Goal: Find contact information: Find contact information

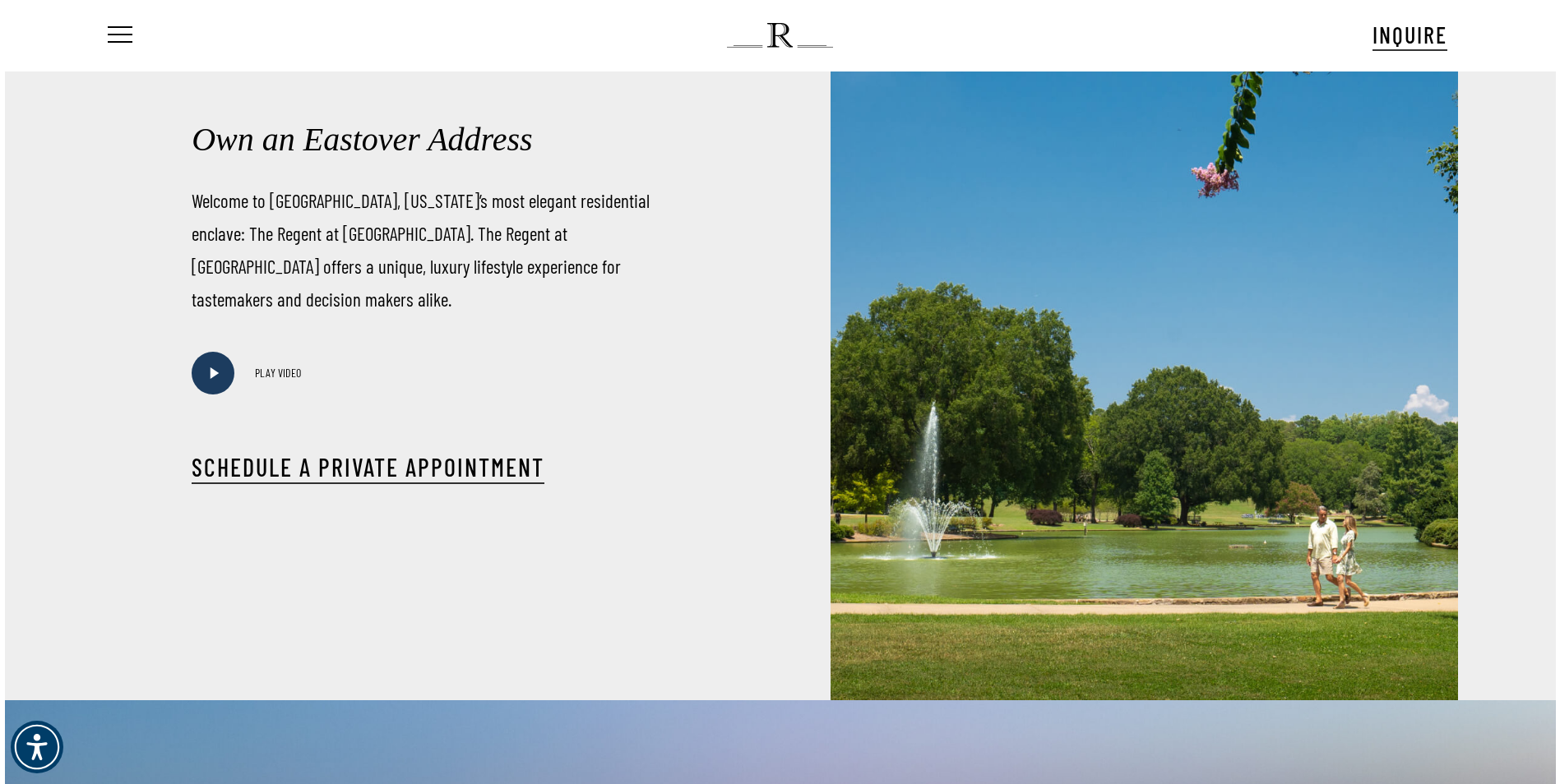
scroll to position [1006, 0]
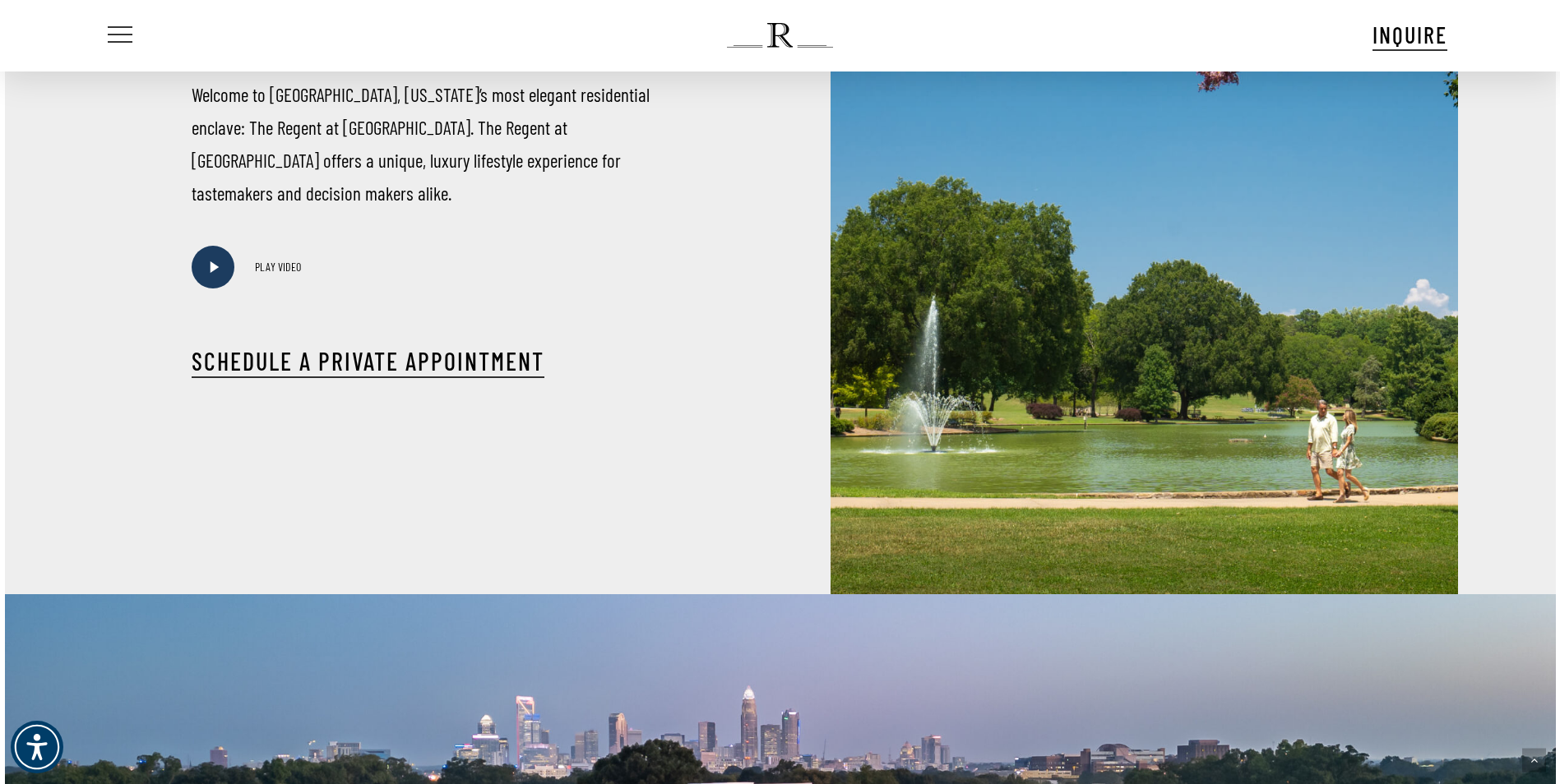
click at [108, 32] on span "Navigation Menu" at bounding box center [120, 35] width 25 height 18
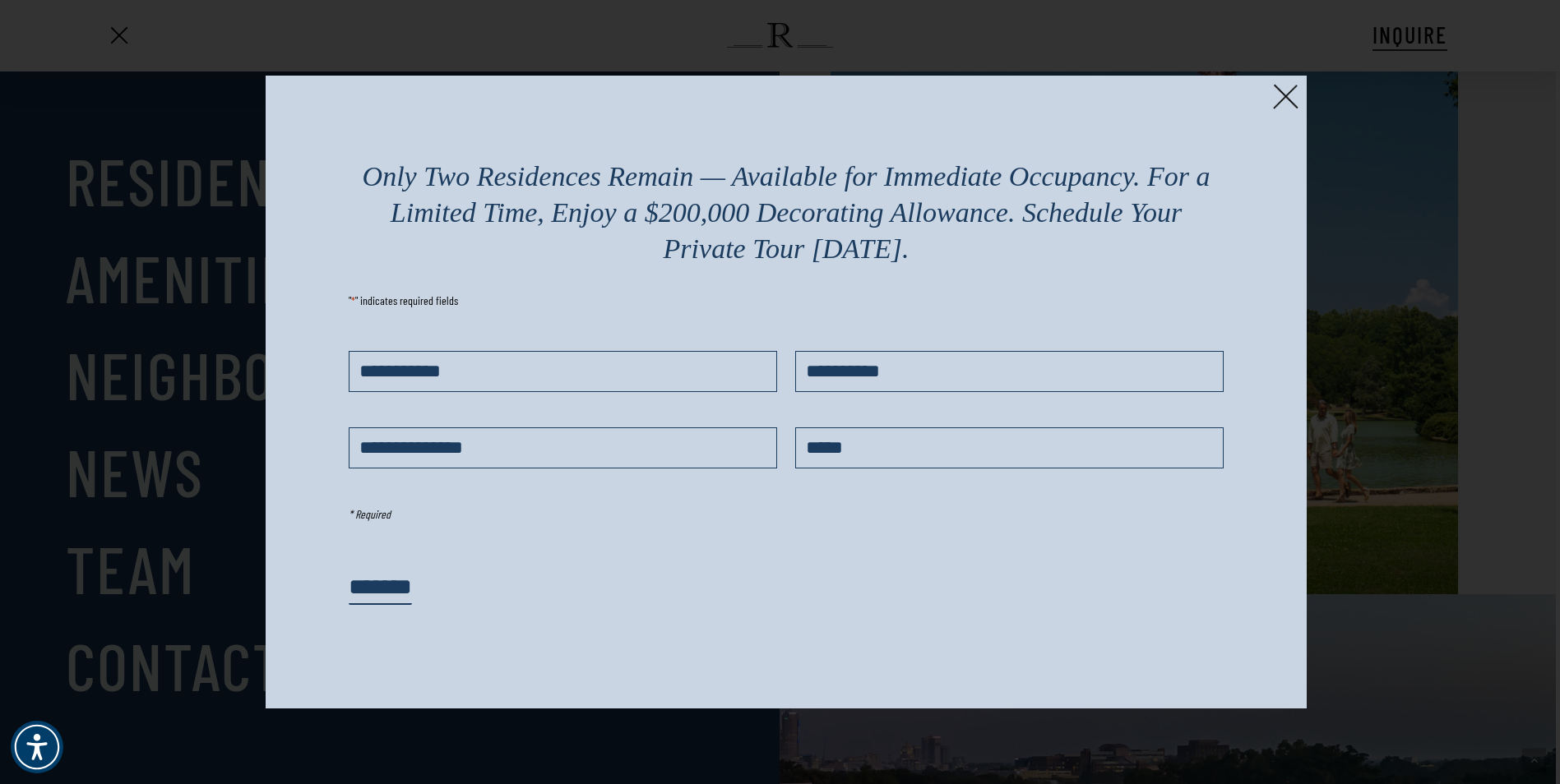
click at [142, 593] on div at bounding box center [780, 392] width 1560 height 784
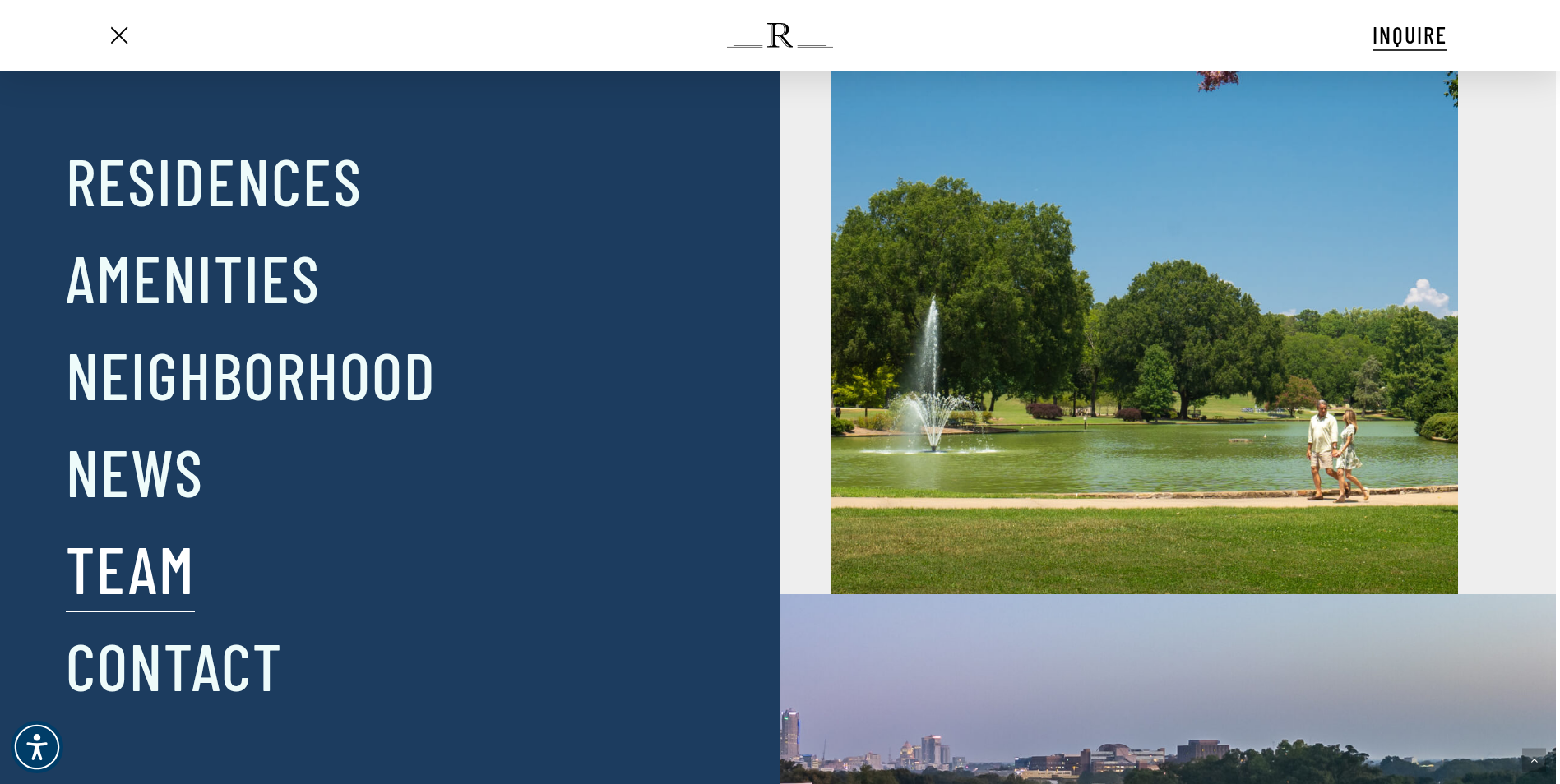
click at [156, 572] on link "Team" at bounding box center [130, 567] width 129 height 85
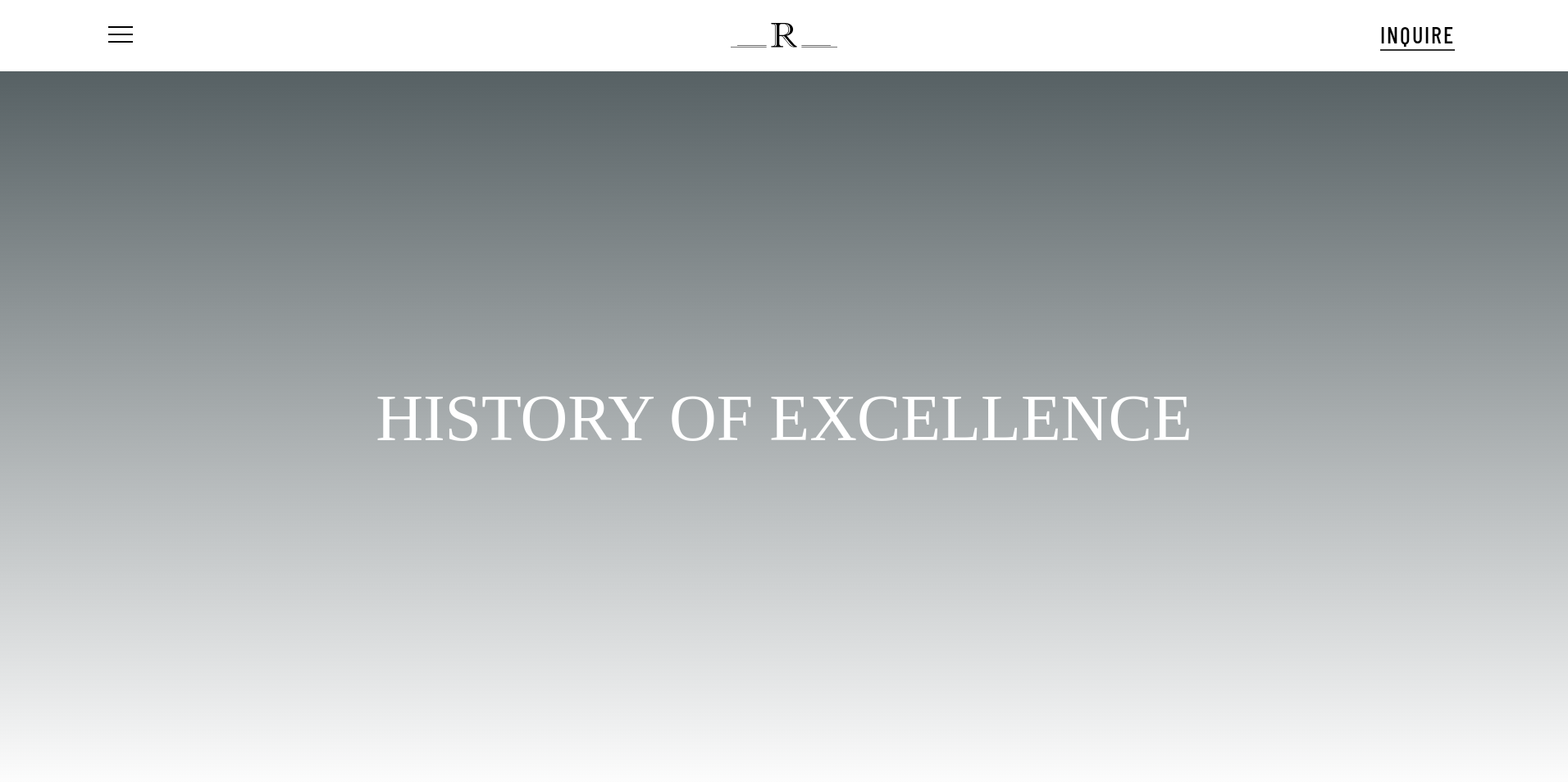
scroll to position [85, 0]
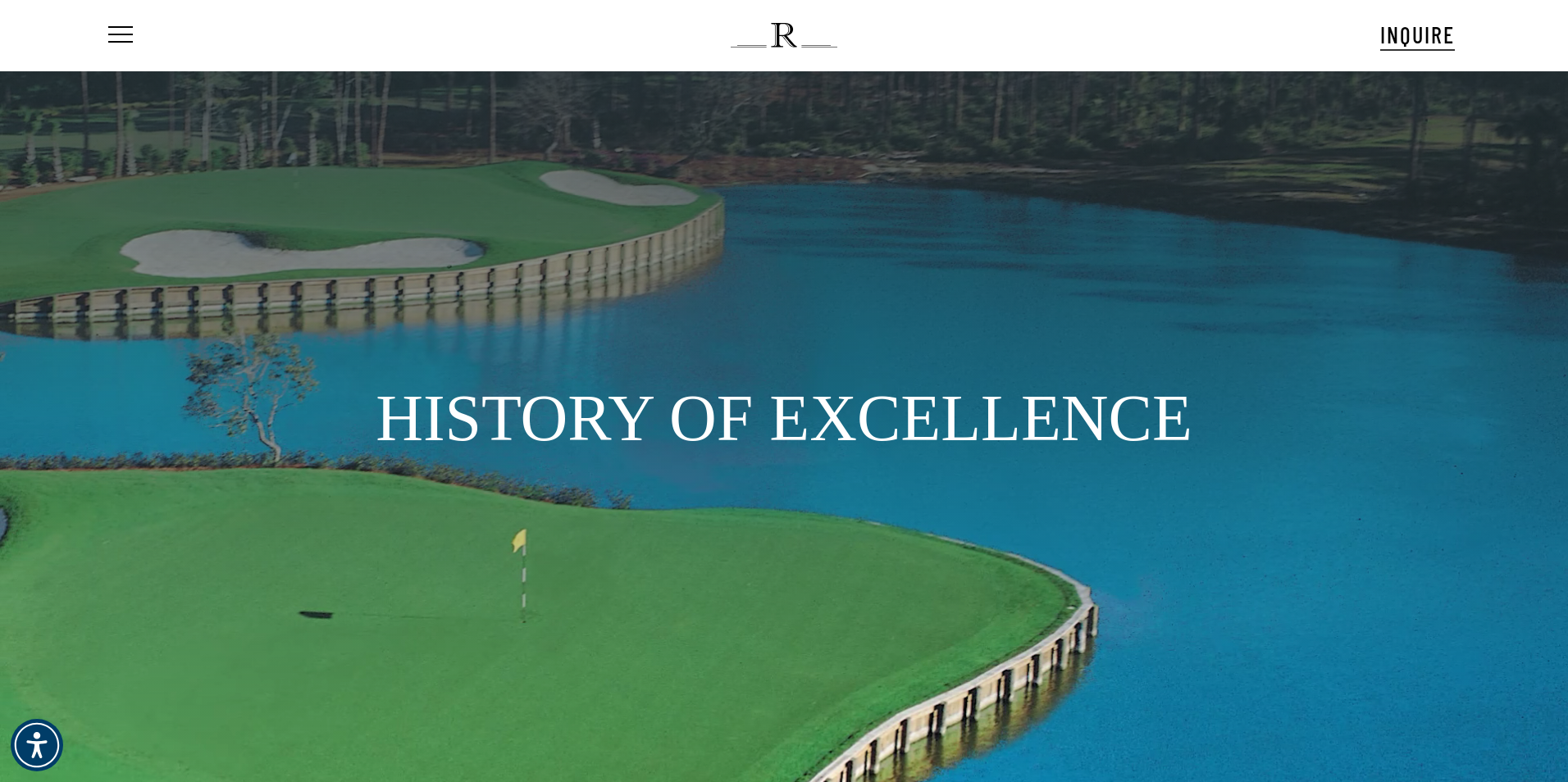
drag, startPoint x: 1562, startPoint y: 117, endPoint x: 1559, endPoint y: 306, distance: 189.0
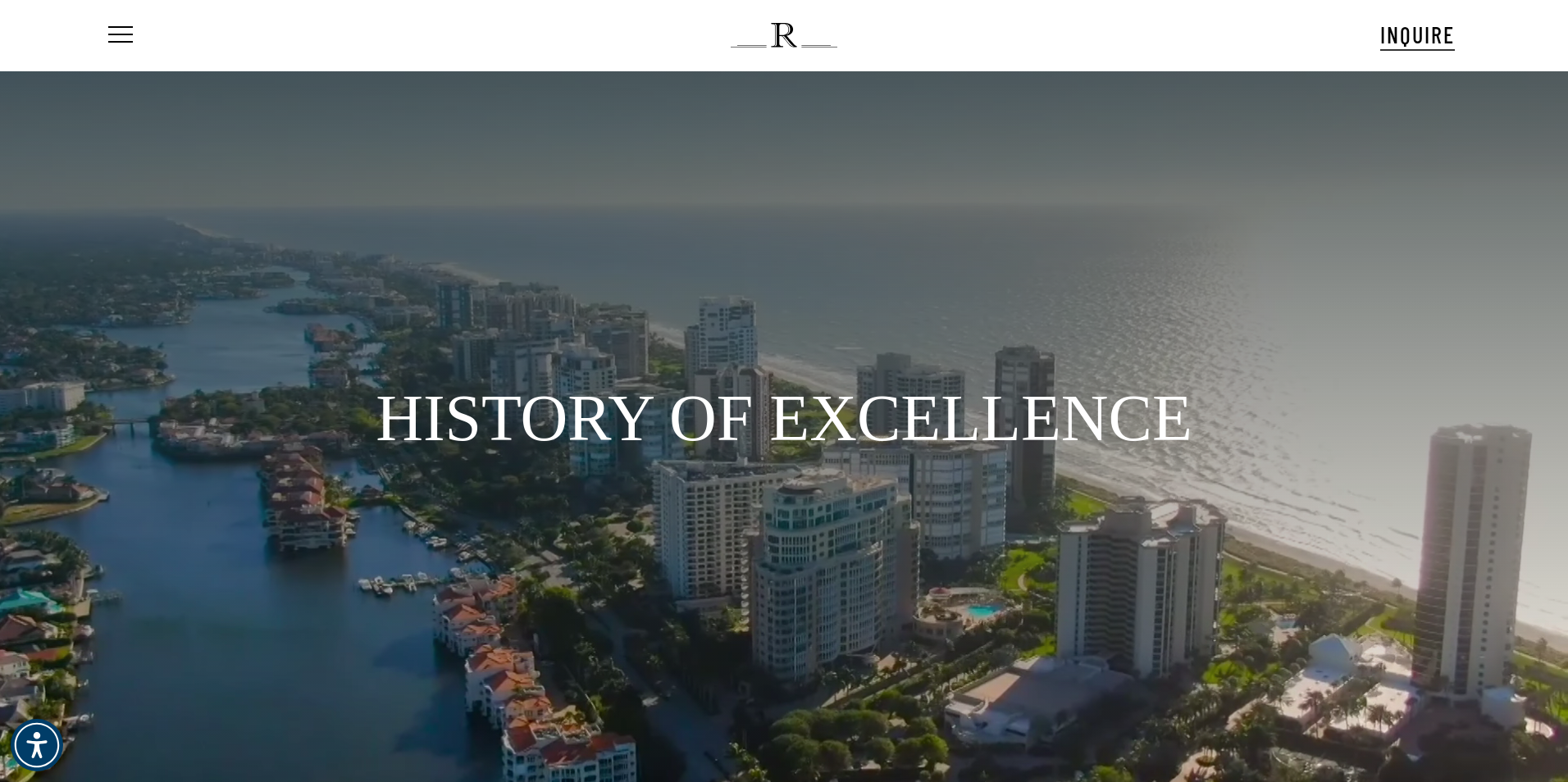
click at [1559, 306] on div at bounding box center [784, 427] width 1568 height 713
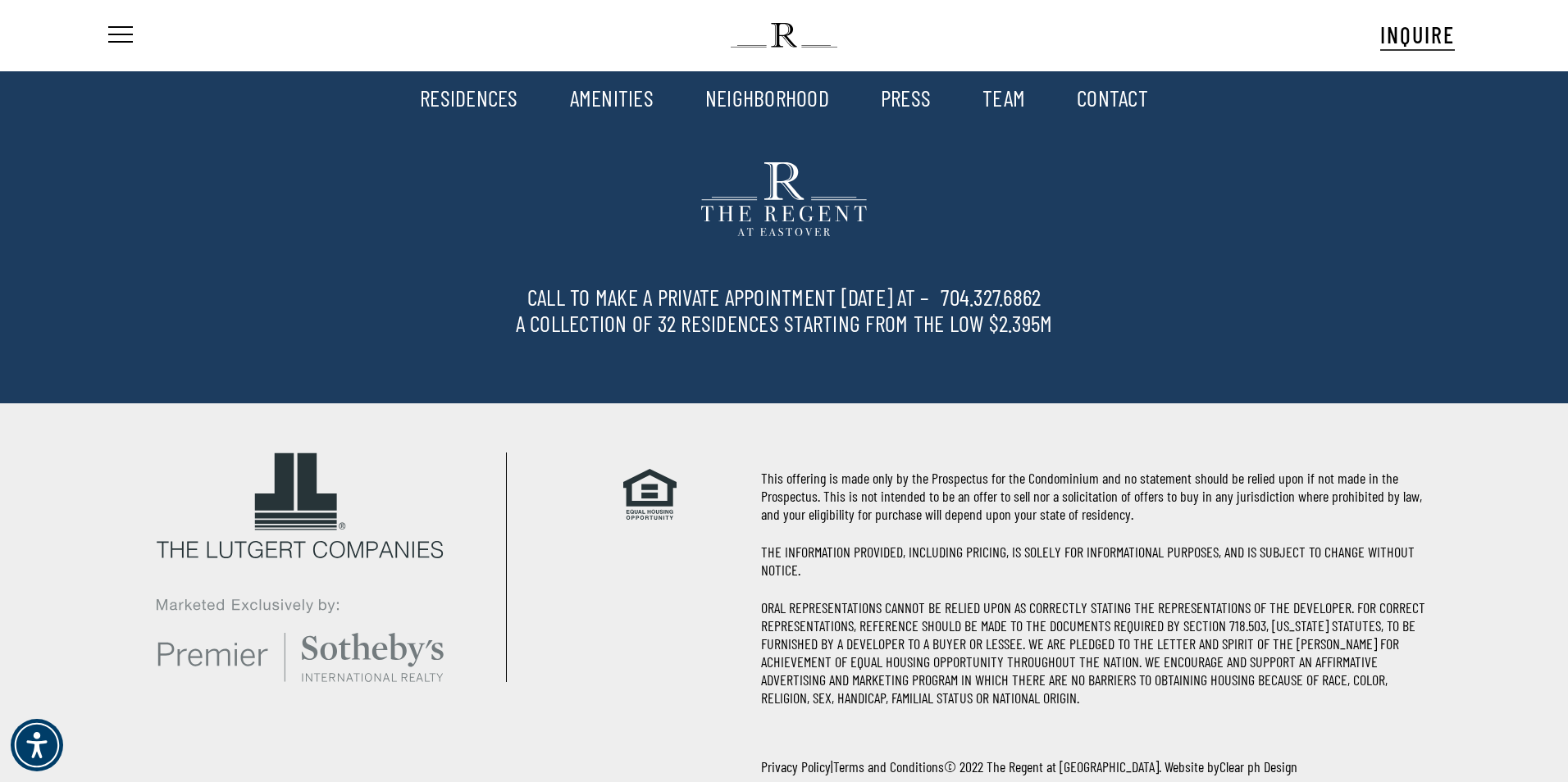
click at [1102, 105] on link "CONTACT" at bounding box center [1112, 98] width 71 height 28
